Goal: Transaction & Acquisition: Download file/media

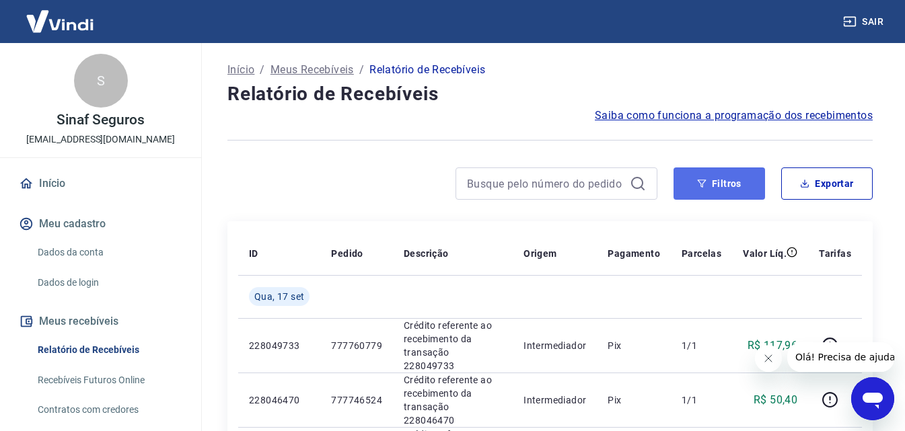
click at [731, 175] on button "Filtros" at bounding box center [720, 184] width 92 height 32
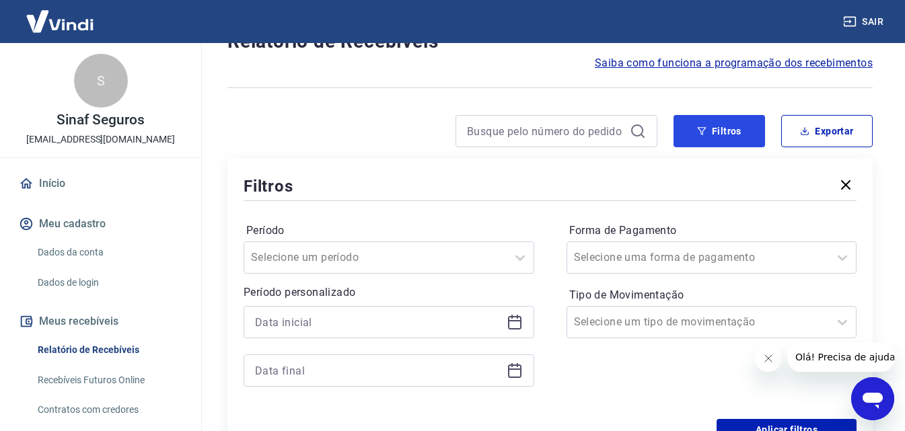
scroll to position [135, 0]
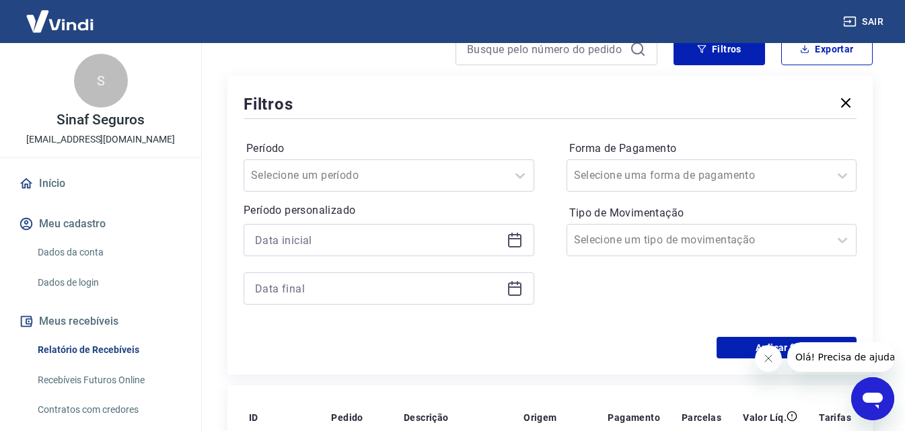
click at [516, 239] on icon at bounding box center [514, 238] width 13 height 1
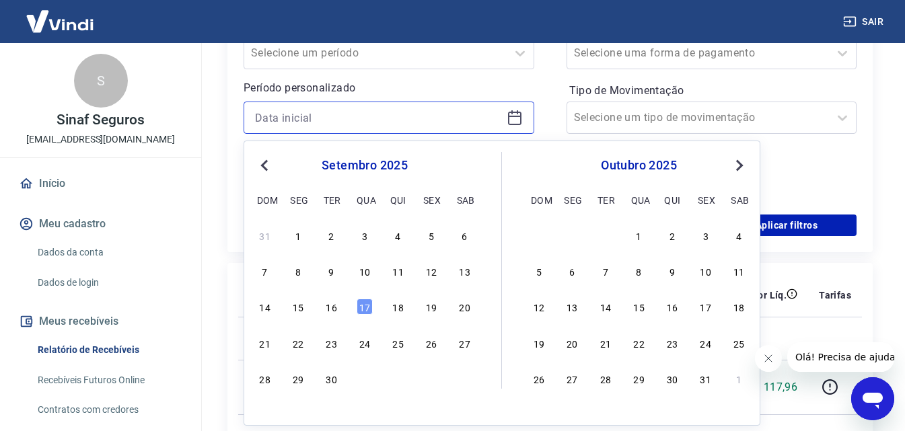
scroll to position [269, 0]
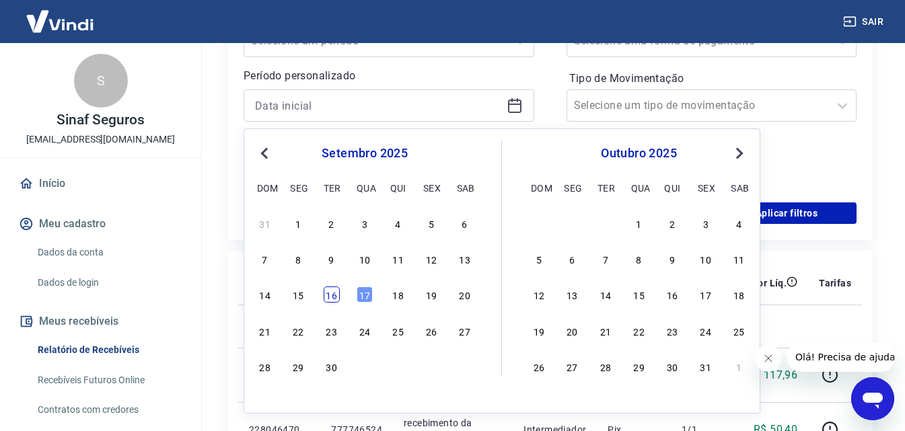
click at [329, 293] on div "16" at bounding box center [332, 295] width 16 height 16
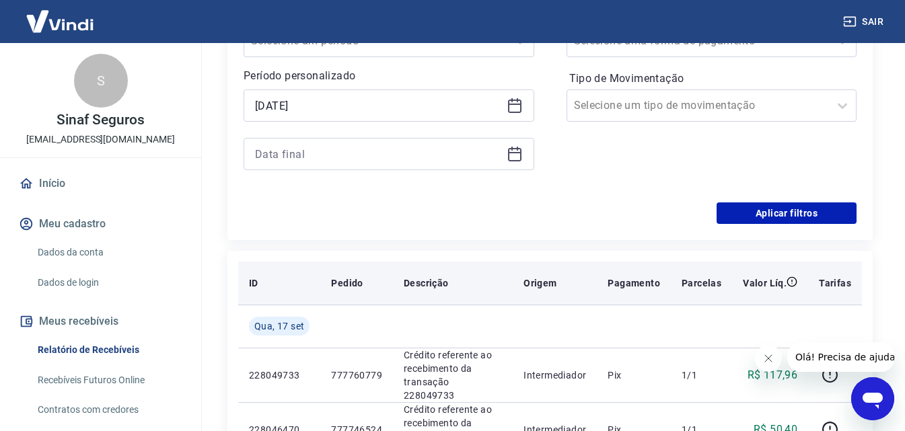
type input "[DATE]"
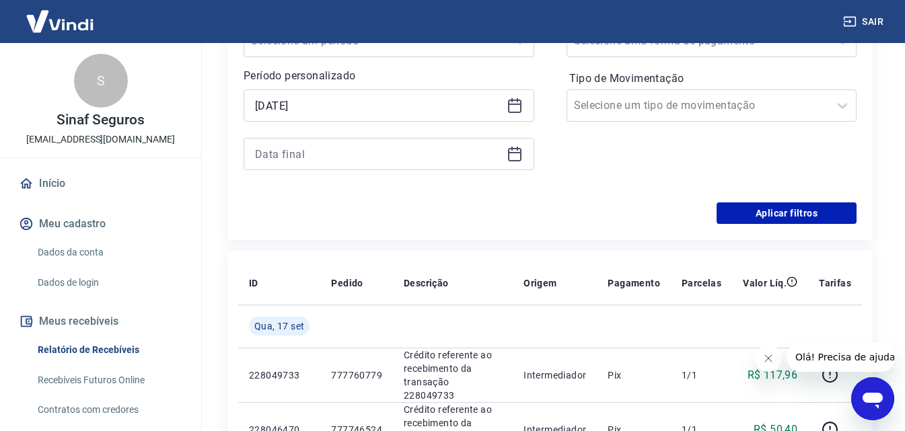
click at [521, 152] on icon at bounding box center [514, 154] width 13 height 13
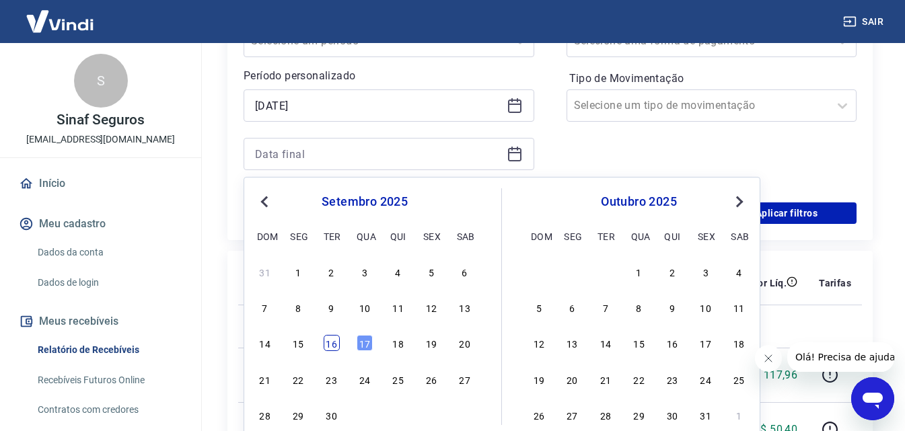
click at [329, 347] on div "16" at bounding box center [332, 343] width 16 height 16
type input "[DATE]"
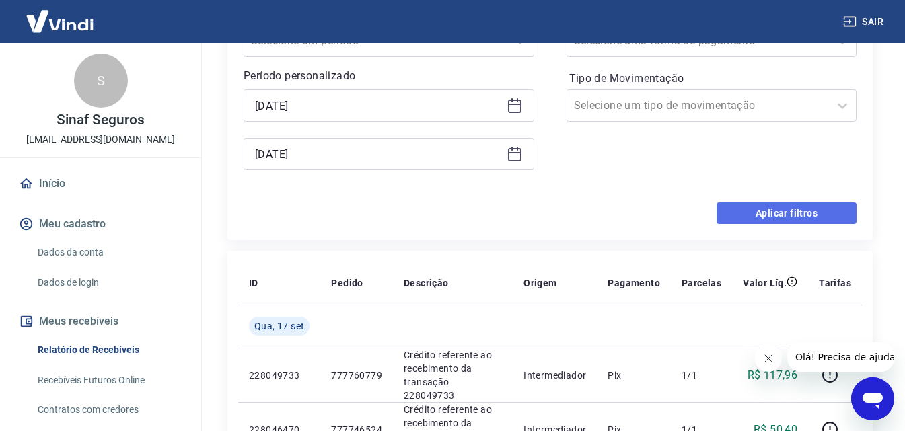
click at [767, 210] on button "Aplicar filtros" at bounding box center [787, 214] width 140 height 22
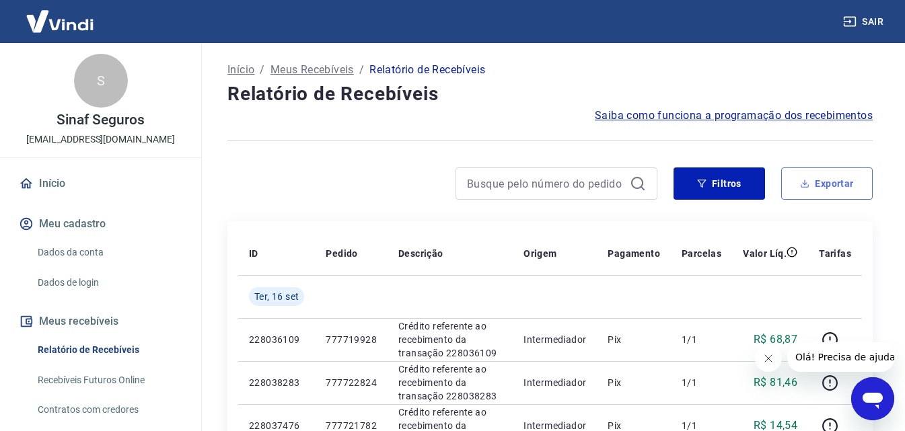
click at [831, 178] on button "Exportar" at bounding box center [827, 184] width 92 height 32
type input "[DATE]"
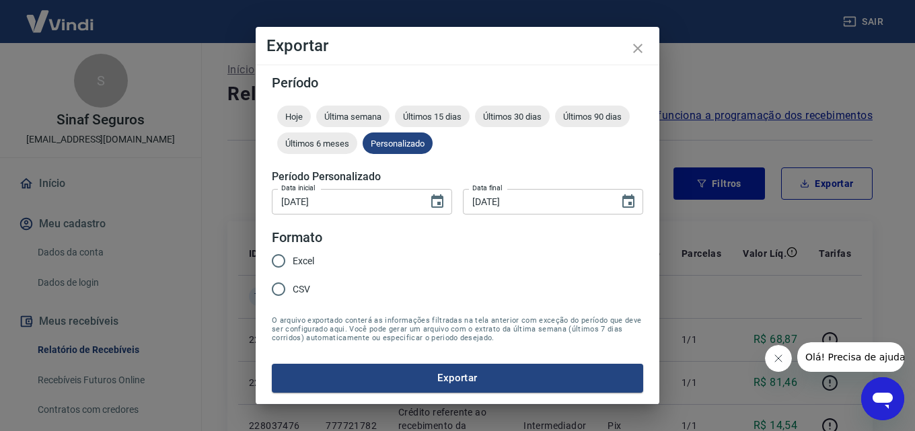
click at [288, 257] on input "Excel" at bounding box center [279, 261] width 28 height 28
radio input "true"
click at [513, 368] on button "Exportar" at bounding box center [458, 378] width 372 height 28
